Goal: Check status: Check status

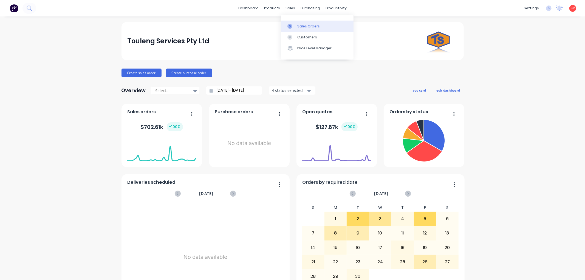
click at [304, 24] on div "Sales Orders" at bounding box center [308, 26] width 22 height 5
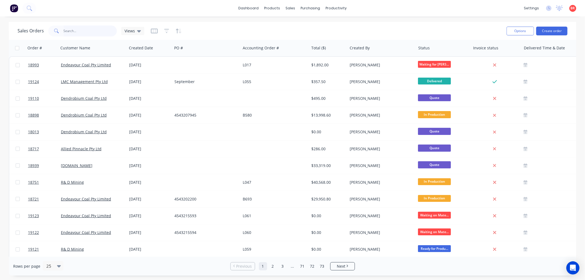
click at [81, 32] on input "text" at bounding box center [90, 30] width 53 height 11
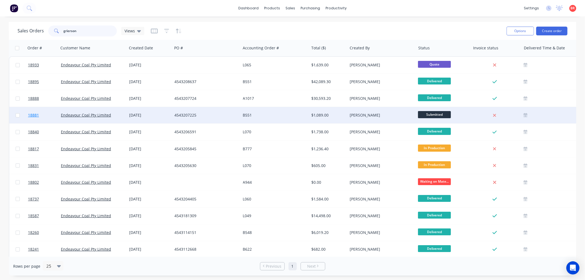
type input "grierson"
click at [34, 112] on span "18881" at bounding box center [33, 114] width 11 height 5
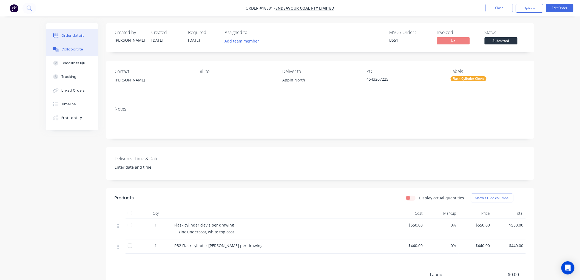
click at [66, 53] on button "Collaborate" at bounding box center [72, 49] width 52 height 14
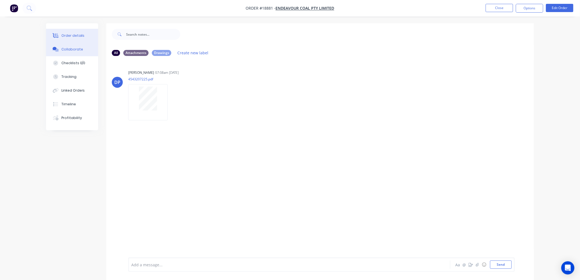
click at [73, 35] on div "Order details" at bounding box center [72, 35] width 23 height 5
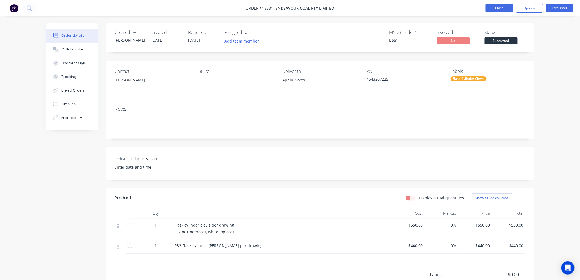
click at [500, 10] on button "Close" at bounding box center [499, 8] width 27 height 8
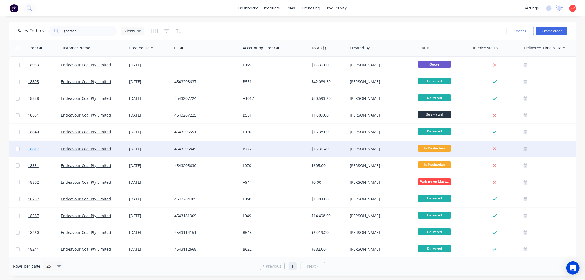
click at [34, 147] on span "18817" at bounding box center [33, 148] width 11 height 5
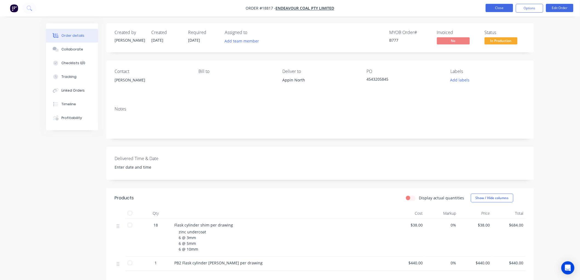
click at [491, 8] on button "Close" at bounding box center [499, 8] width 27 height 8
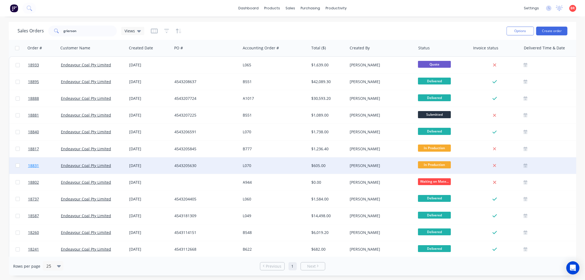
click at [33, 163] on span "18831" at bounding box center [33, 165] width 11 height 5
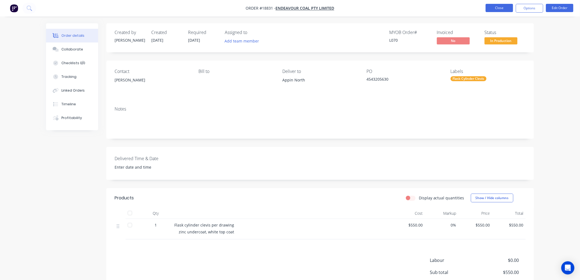
click at [498, 8] on button "Close" at bounding box center [499, 8] width 27 height 8
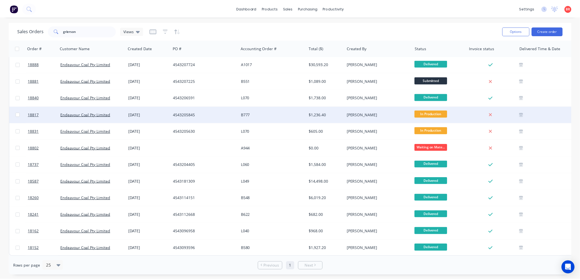
scroll to position [37, 0]
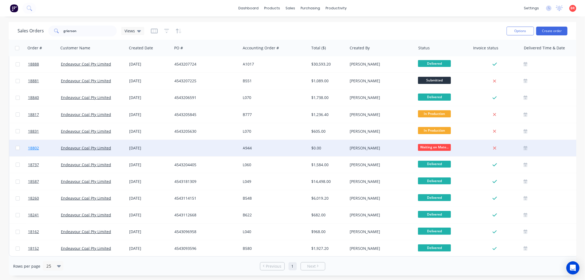
click at [33, 145] on span "18802" at bounding box center [33, 147] width 11 height 5
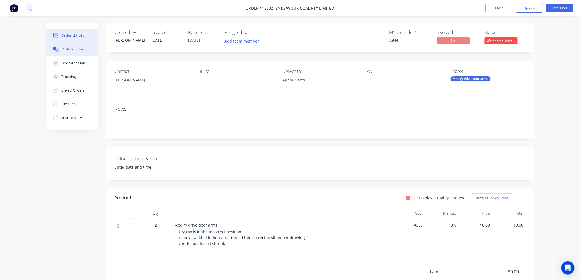
click at [72, 50] on div "Collaborate" at bounding box center [72, 49] width 22 height 5
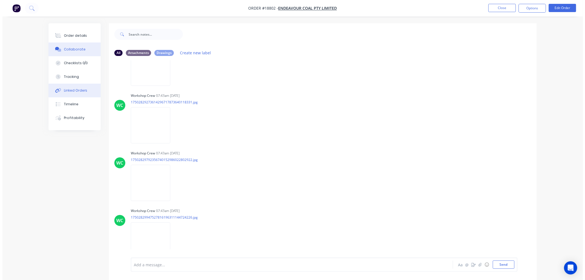
scroll to position [85, 0]
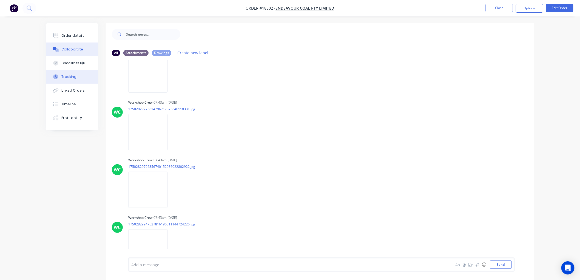
click at [69, 75] on div "Tracking" at bounding box center [68, 76] width 15 height 5
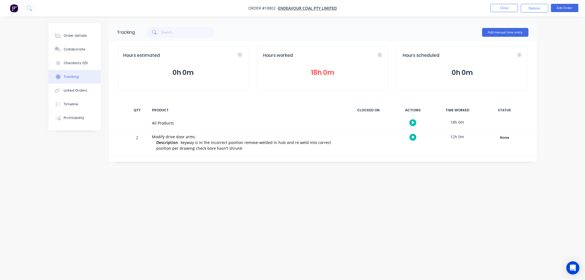
click at [318, 70] on button "18h 0m" at bounding box center [322, 72] width 119 height 10
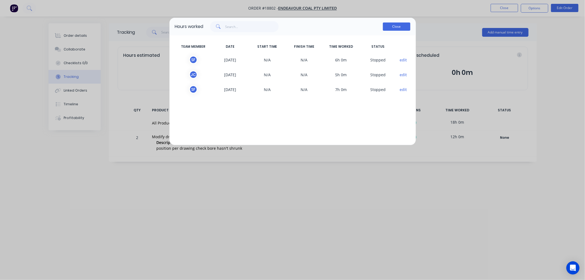
click at [390, 27] on button "Close" at bounding box center [396, 26] width 27 height 8
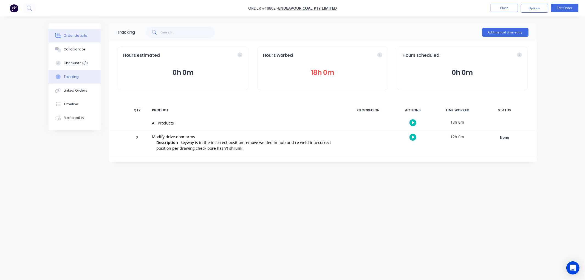
click at [75, 34] on div "Order details" at bounding box center [75, 35] width 23 height 5
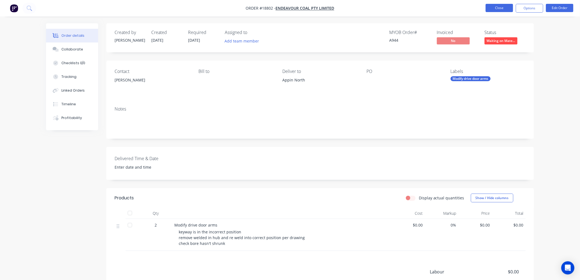
click at [495, 8] on button "Close" at bounding box center [499, 8] width 27 height 8
